Goal: Task Accomplishment & Management: Manage account settings

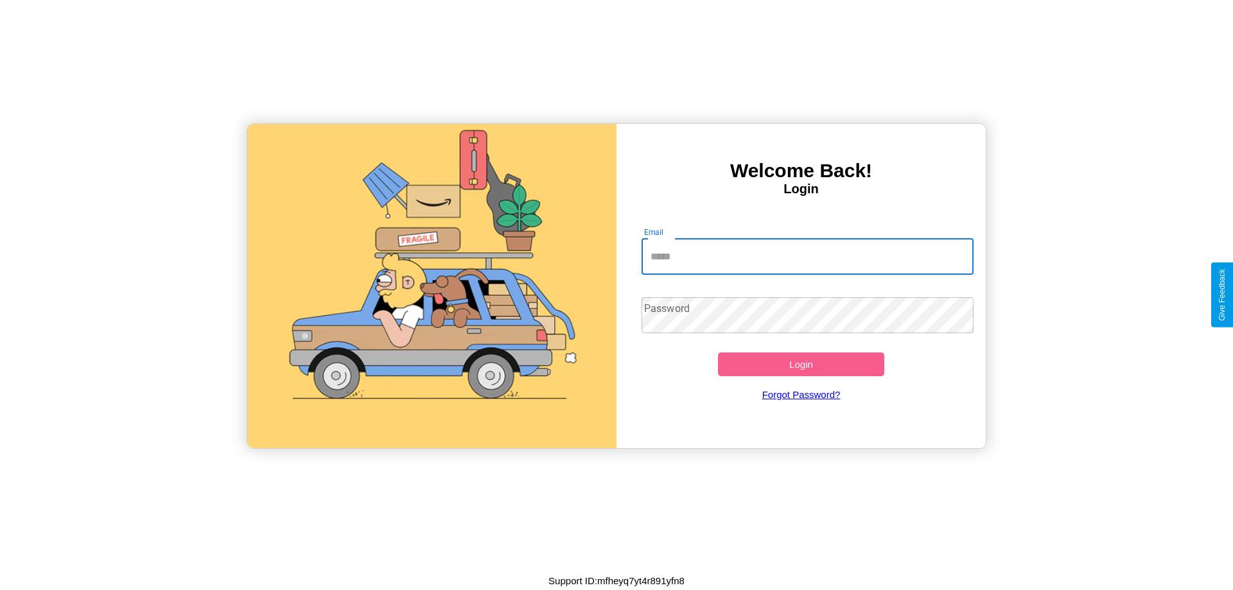
click at [807, 256] on input "Email" at bounding box center [807, 257] width 333 height 36
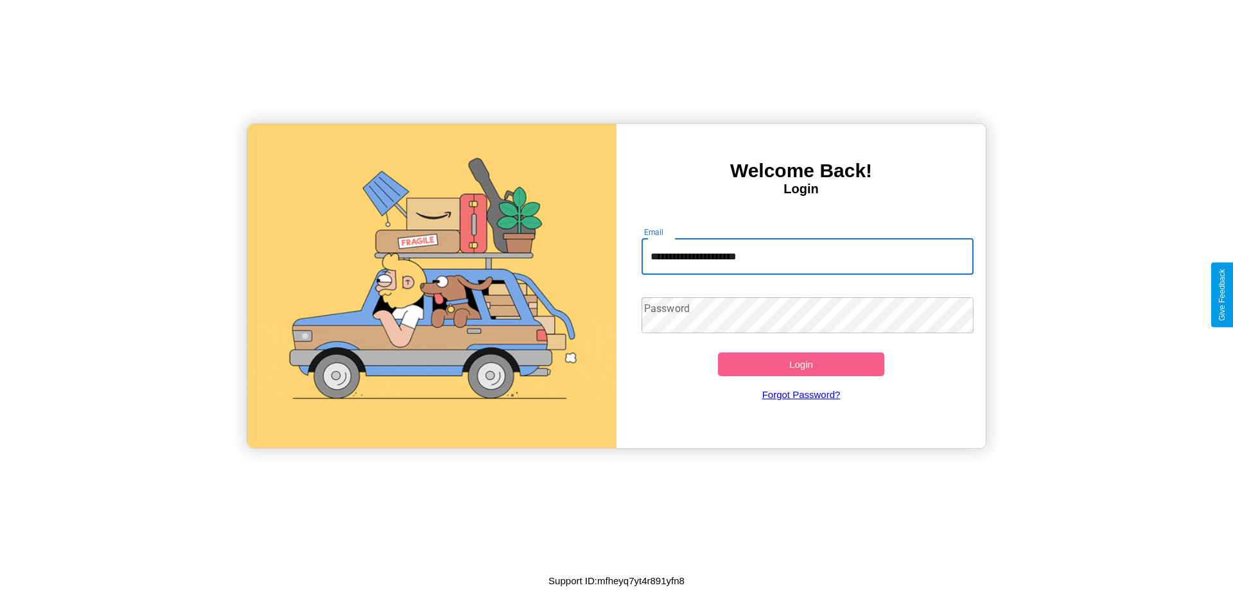
type input "**********"
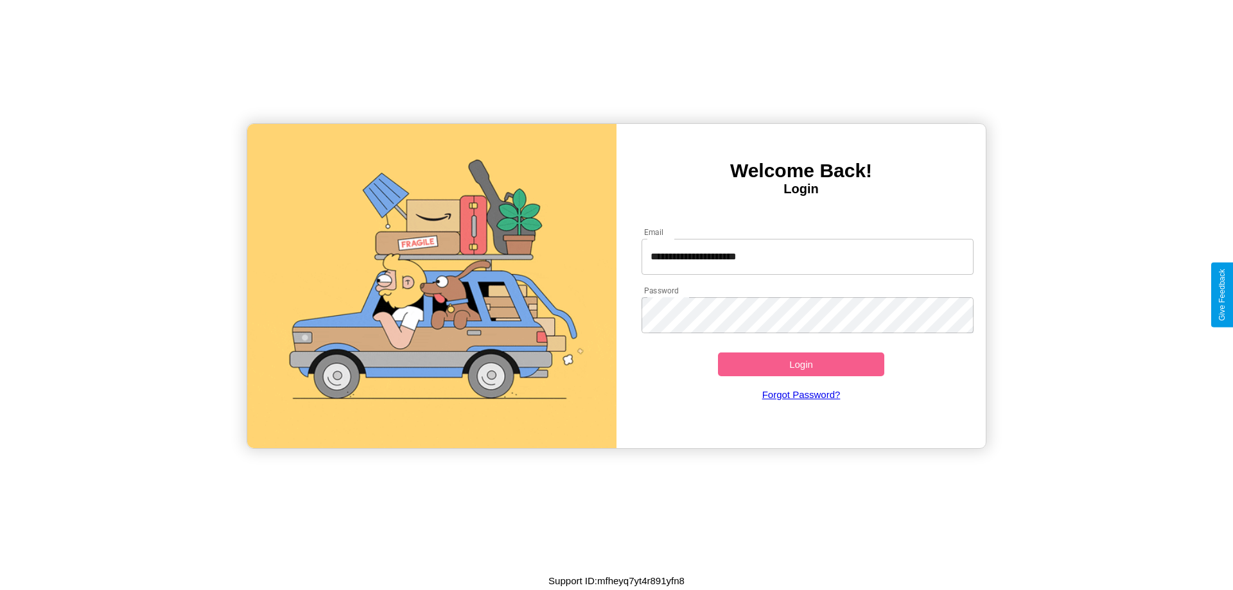
click at [801, 364] on button "Login" at bounding box center [801, 365] width 166 height 24
